Goal: Browse casually

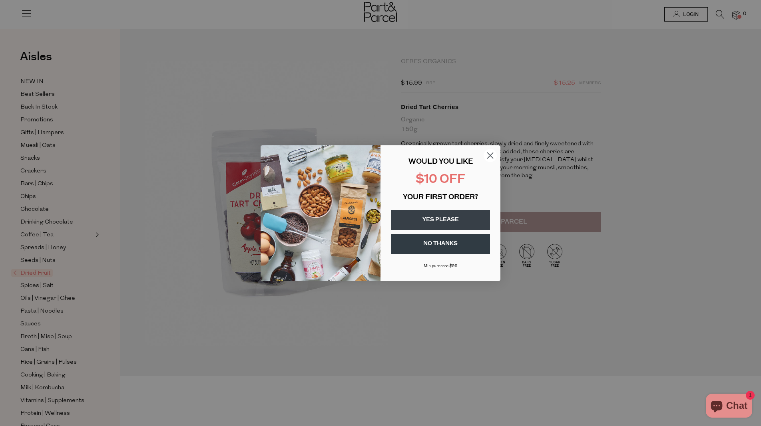
drag, startPoint x: 485, startPoint y: 349, endPoint x: 507, endPoint y: 325, distance: 32.2
click at [490, 343] on div "Close dialog WOULD YOU LIKE $10 OFF YOUR FIRST ORDER? YES PLEASE NO THANKS Min …" at bounding box center [380, 213] width 761 height 426
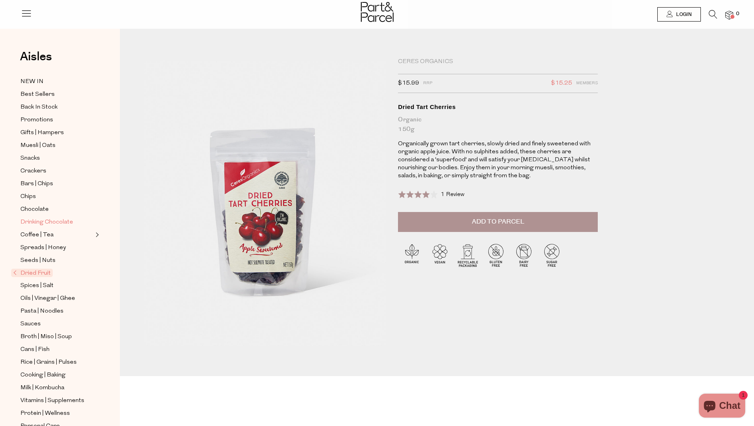
click at [45, 218] on span "Drinking Chocolate" at bounding box center [46, 223] width 53 height 10
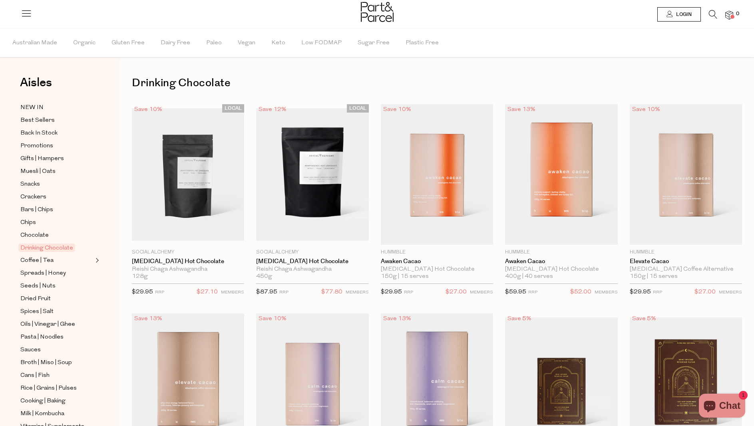
click at [711, 12] on icon at bounding box center [713, 14] width 8 height 9
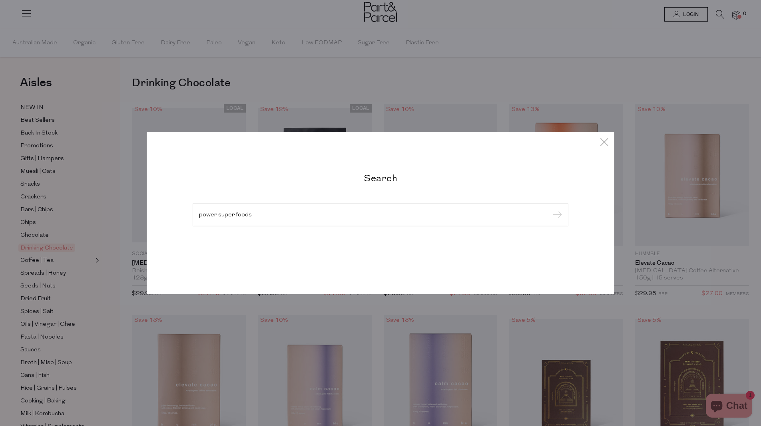
type input "power super foods"
click at [550, 209] on input "submit" at bounding box center [556, 215] width 12 height 12
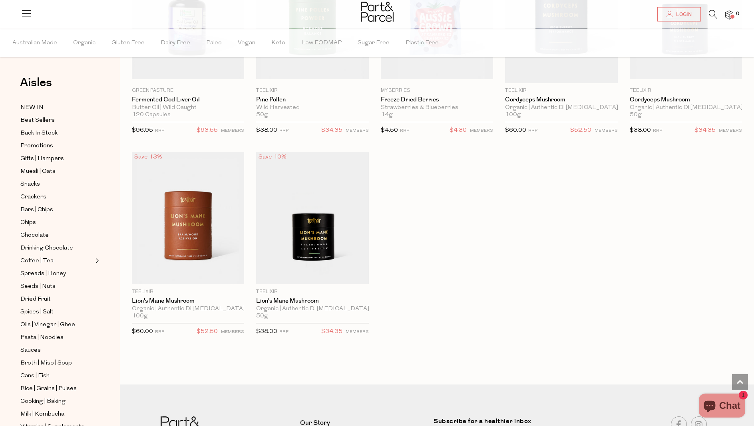
scroll to position [815, 0]
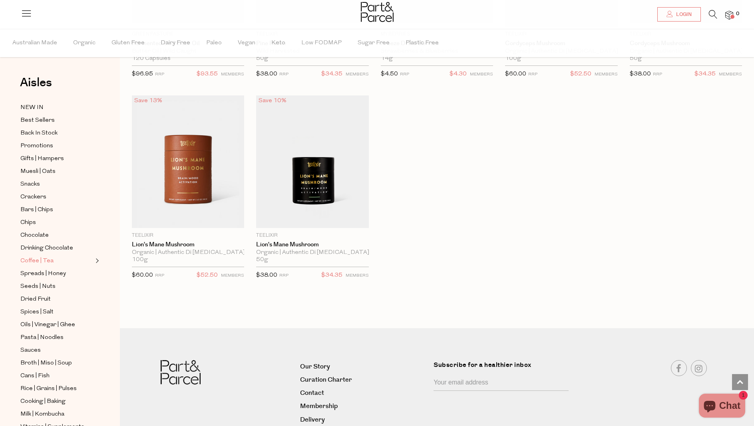
click at [45, 257] on span "Coffee | Tea" at bounding box center [36, 262] width 33 height 10
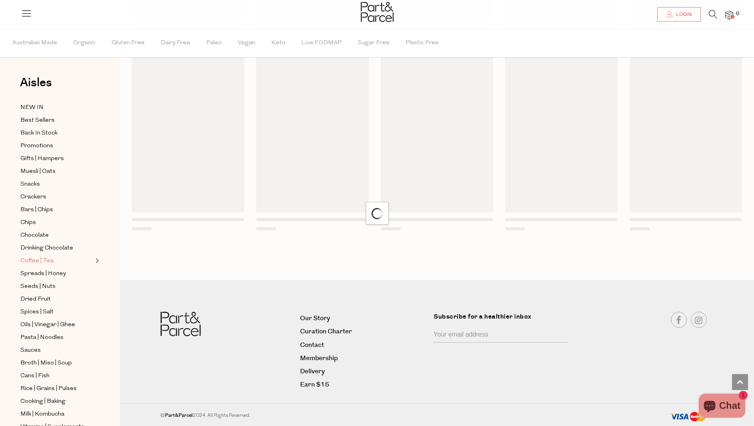
scroll to position [421, 0]
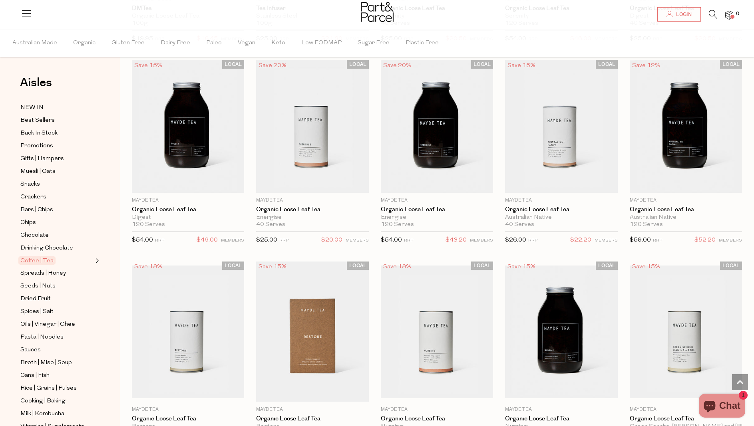
scroll to position [1875, 0]
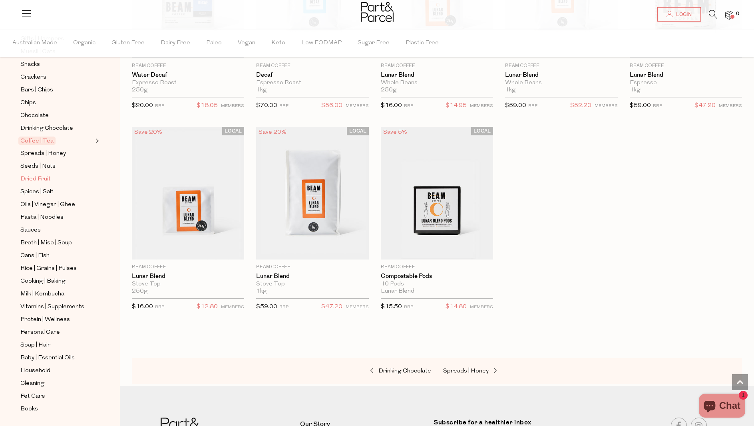
scroll to position [130, 0]
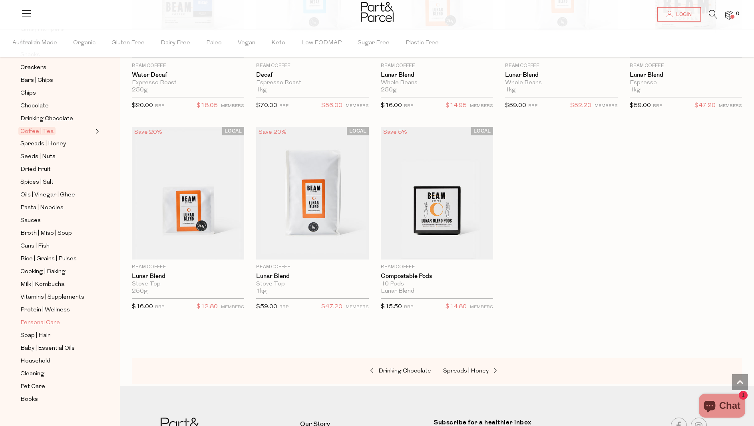
click at [49, 319] on span "Personal Care" at bounding box center [40, 324] width 40 height 10
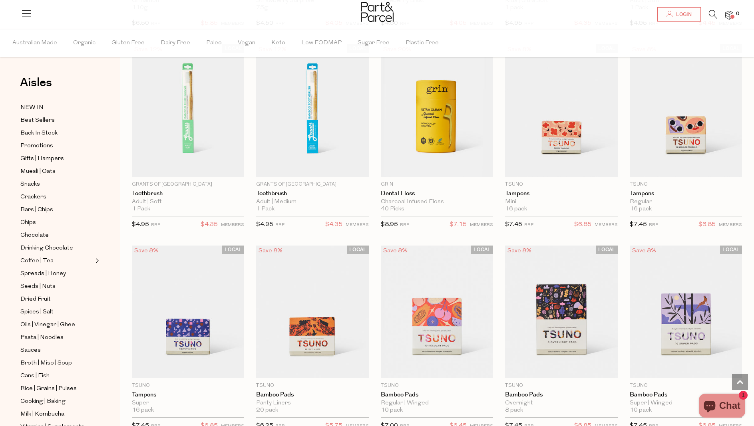
scroll to position [1891, 0]
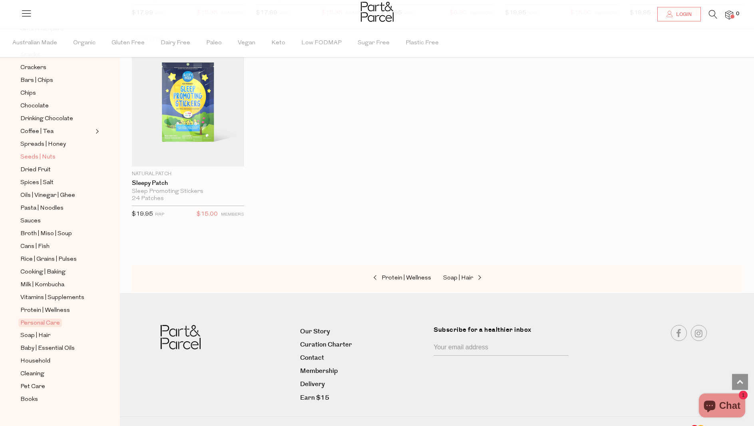
scroll to position [3708, 0]
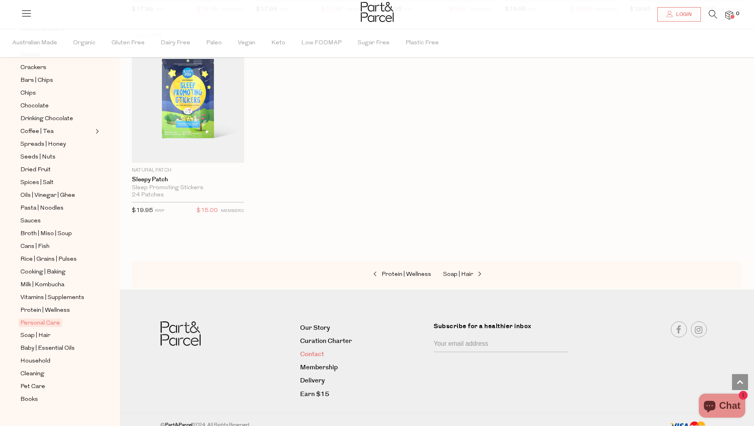
click at [316, 349] on link "Contact" at bounding box center [364, 354] width 128 height 11
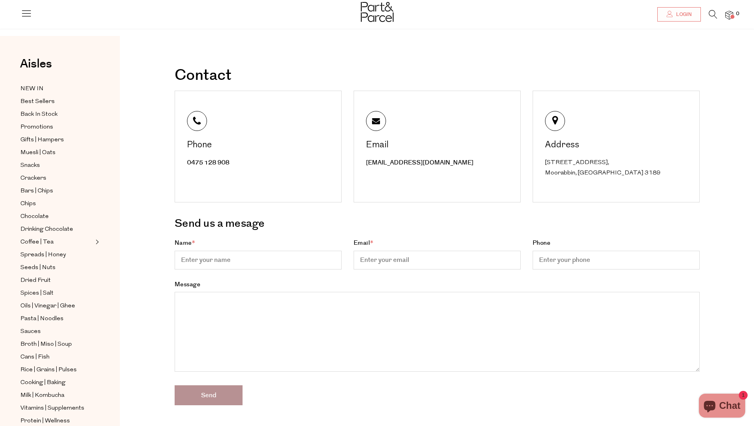
scroll to position [176, 0]
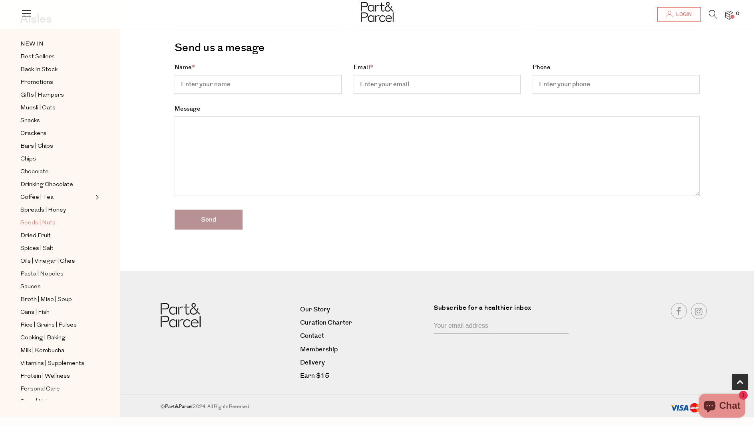
drag, startPoint x: 49, startPoint y: 215, endPoint x: 181, endPoint y: 185, distance: 135.2
click at [51, 219] on span "Seeds | Nuts" at bounding box center [37, 224] width 35 height 10
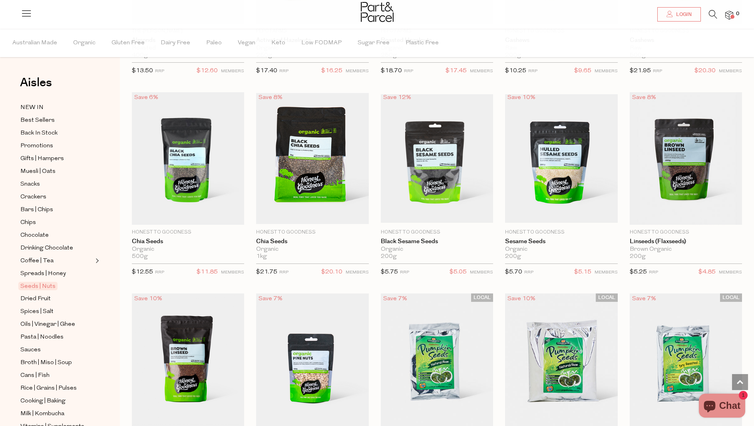
scroll to position [856, 0]
